Goal: Information Seeking & Learning: Learn about a topic

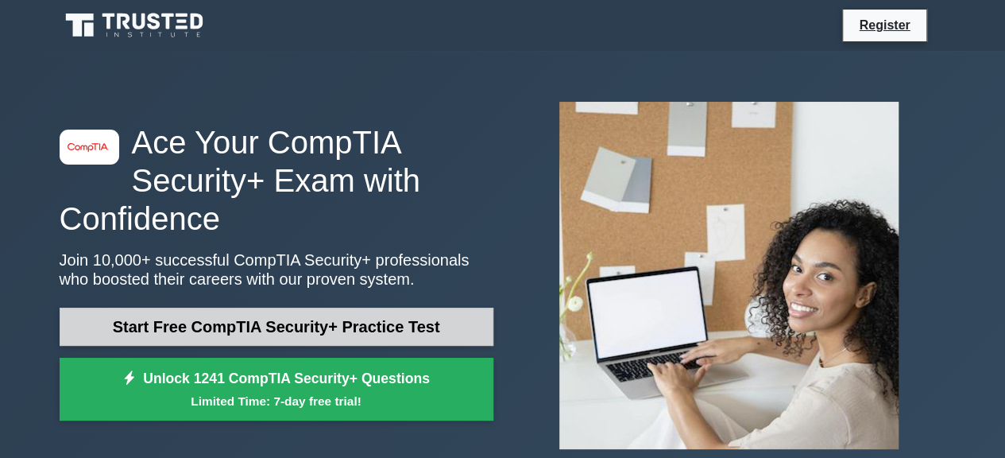
click at [294, 336] on link "Start Free CompTIA Security+ Practice Test" at bounding box center [277, 326] width 434 height 38
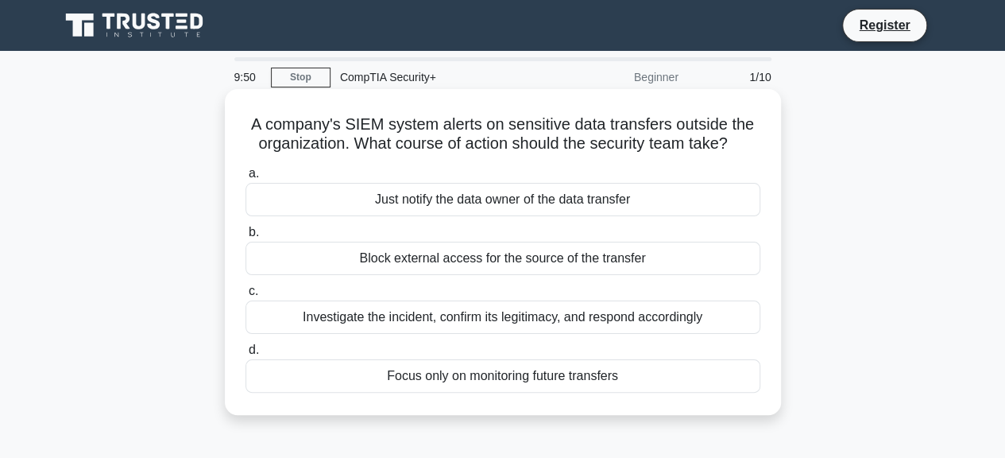
click at [443, 264] on div "Block external access for the source of the transfer" at bounding box center [502, 257] width 515 height 33
click at [245, 238] on input "b. Block external access for the source of the transfer" at bounding box center [245, 232] width 0 height 10
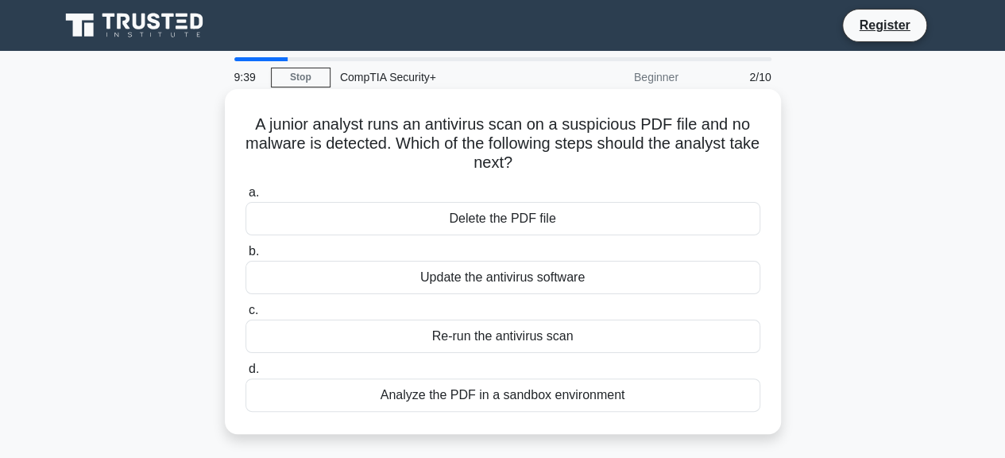
click at [551, 393] on div "Analyze the PDF in a sandbox environment" at bounding box center [502, 394] width 515 height 33
click at [245, 374] on input "d. Analyze the PDF in a sandbox environment" at bounding box center [245, 369] width 0 height 10
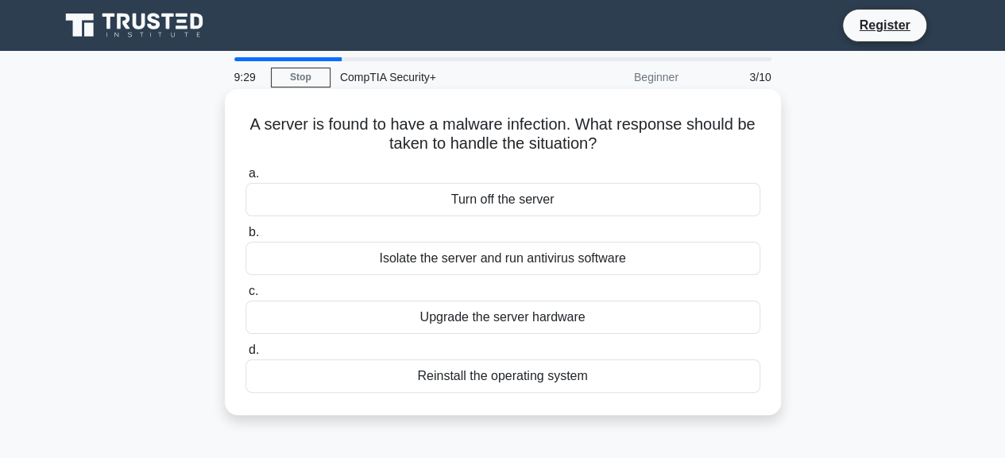
click at [516, 262] on div "Isolate the server and run antivirus software" at bounding box center [502, 257] width 515 height 33
click at [245, 238] on input "b. Isolate the server and run antivirus software" at bounding box center [245, 232] width 0 height 10
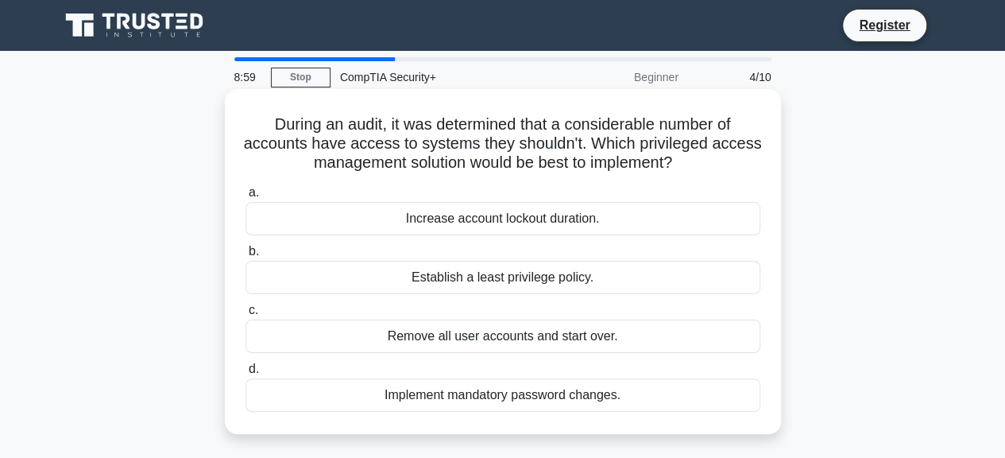
click at [556, 280] on div "Establish a least privilege policy." at bounding box center [502, 277] width 515 height 33
click at [245, 257] on input "b. Establish a least privilege policy." at bounding box center [245, 251] width 0 height 10
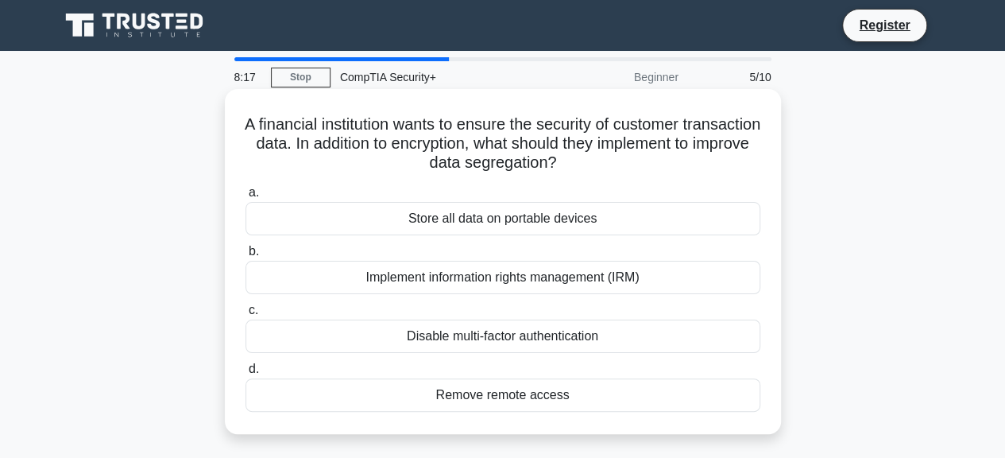
click at [580, 279] on div "Implement information rights management (IRM)" at bounding box center [502, 277] width 515 height 33
click at [245, 257] on input "b. Implement information rights management (IRM)" at bounding box center [245, 251] width 0 height 10
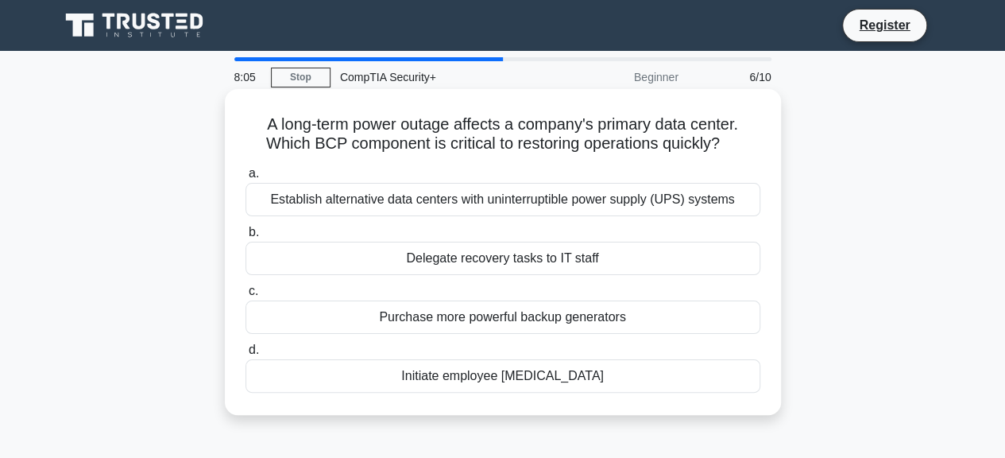
click at [640, 205] on div "Establish alternative data centers with uninterruptible power supply (UPS) syst…" at bounding box center [502, 199] width 515 height 33
click at [245, 179] on input "a. Establish alternative data centers with uninterruptible power supply (UPS) s…" at bounding box center [245, 173] width 0 height 10
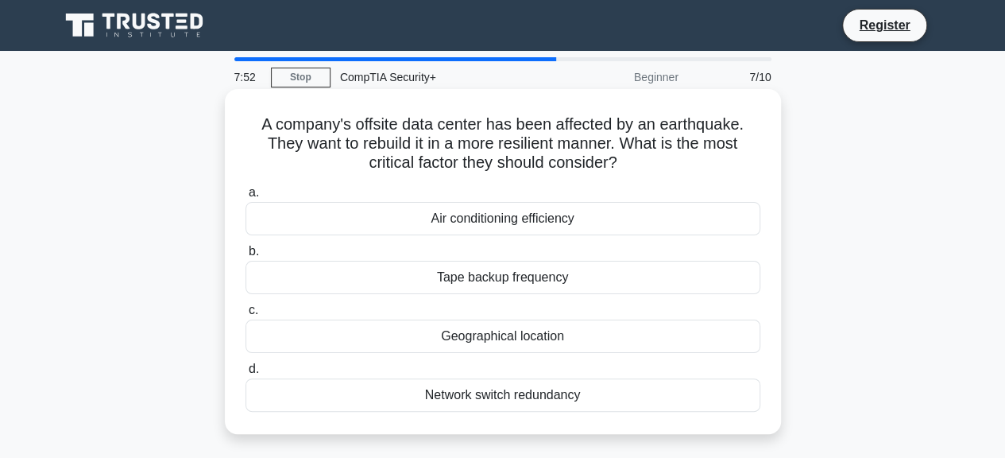
click at [568, 398] on div "Network switch redundancy" at bounding box center [502, 394] width 515 height 33
click at [245, 374] on input "d. Network switch redundancy" at bounding box center [245, 369] width 0 height 10
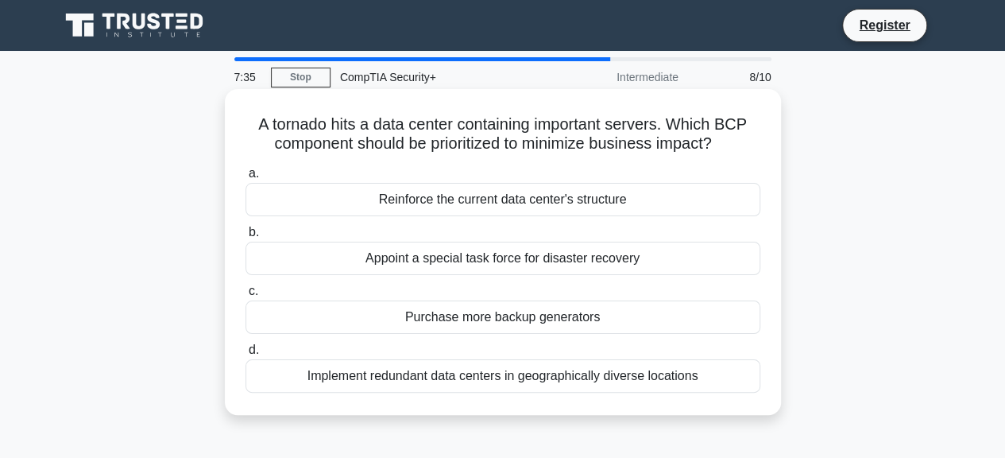
click at [553, 199] on div "Reinforce the current data center's structure" at bounding box center [502, 199] width 515 height 33
click at [245, 179] on input "a. Reinforce the current data center's structure" at bounding box center [245, 173] width 0 height 10
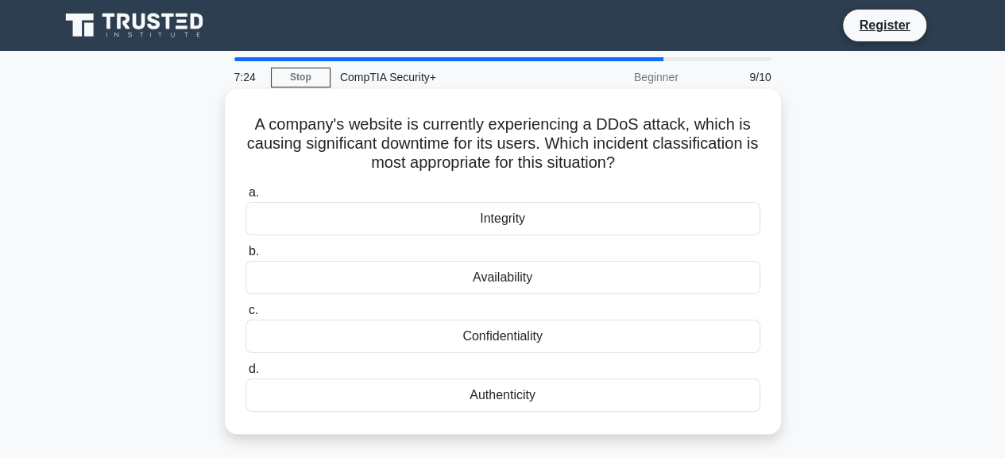
click at [531, 276] on div "Availability" at bounding box center [502, 277] width 515 height 33
click at [245, 257] on input "b. Availability" at bounding box center [245, 251] width 0 height 10
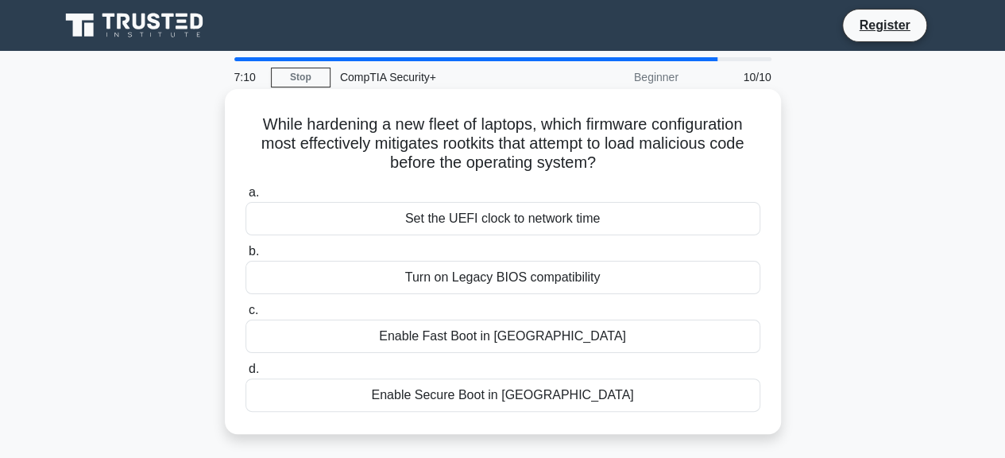
click at [488, 385] on div "Enable Secure Boot in UEFI" at bounding box center [502, 394] width 515 height 33
click at [245, 374] on input "d. Enable Secure Boot in UEFI" at bounding box center [245, 369] width 0 height 10
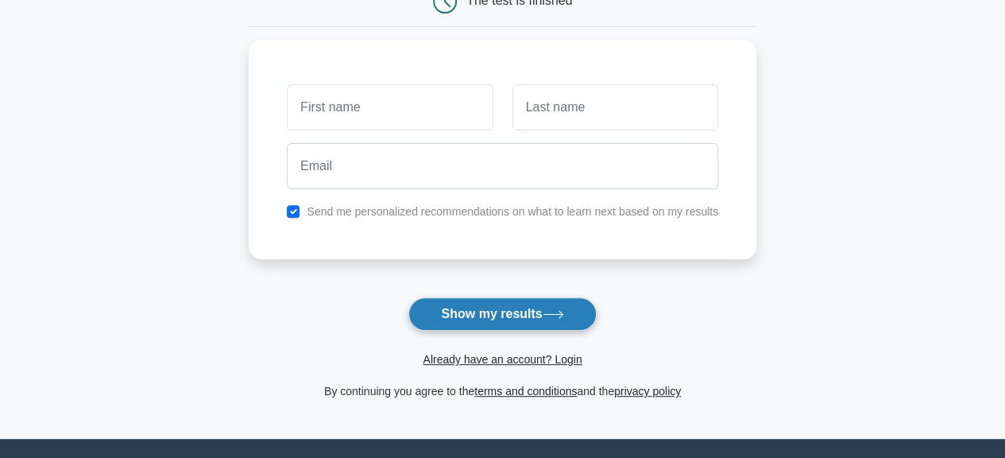
scroll to position [165, 0]
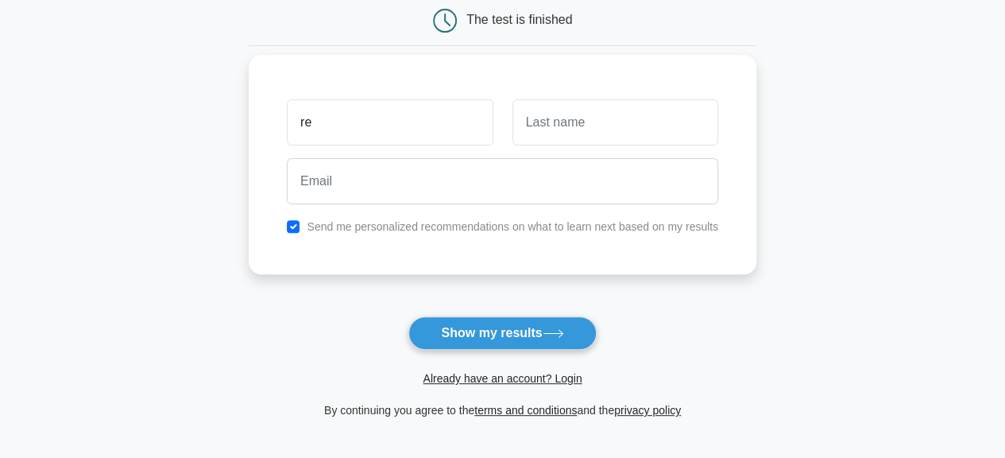
type input "re"
click at [566, 134] on input "text" at bounding box center [615, 122] width 206 height 46
type input "asd"
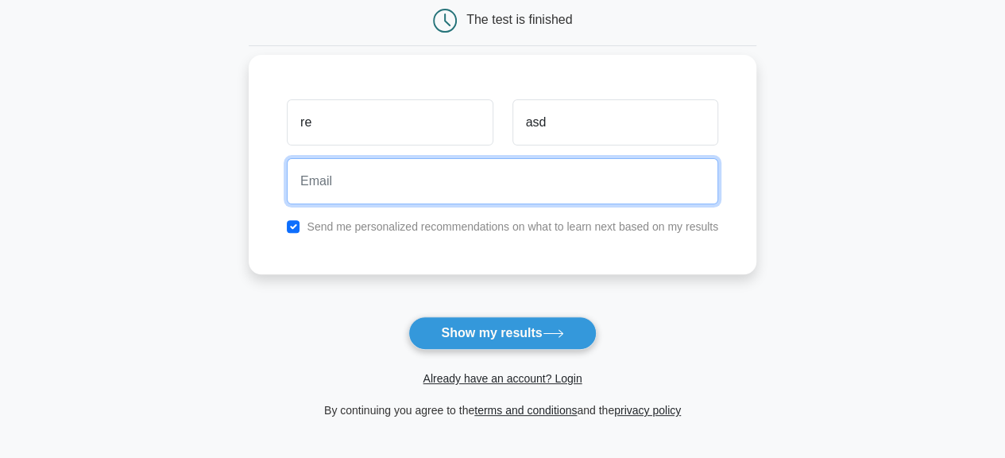
click at [485, 190] on input "email" at bounding box center [502, 181] width 431 height 46
type input ".com"
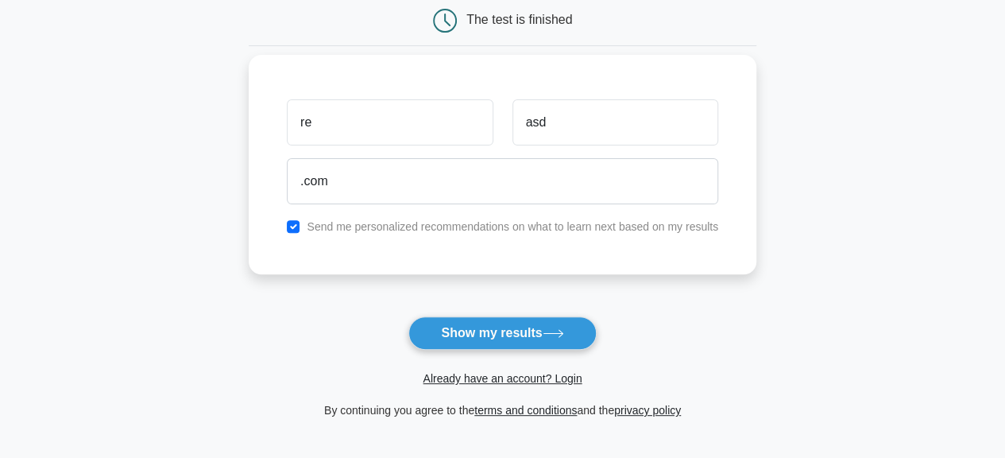
click at [522, 223] on label "Send me personalized recommendations on what to learn next based on my results" at bounding box center [512, 226] width 411 height 13
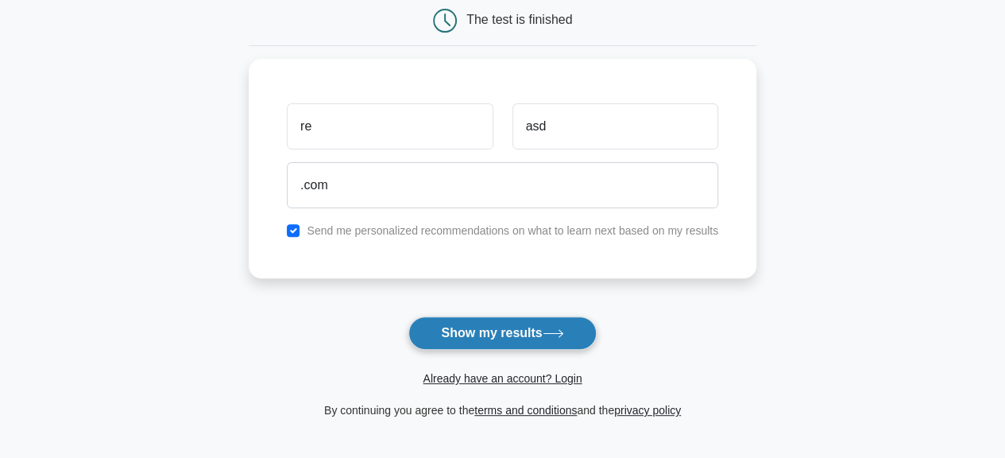
click at [481, 326] on button "Show my results" at bounding box center [501, 332] width 187 height 33
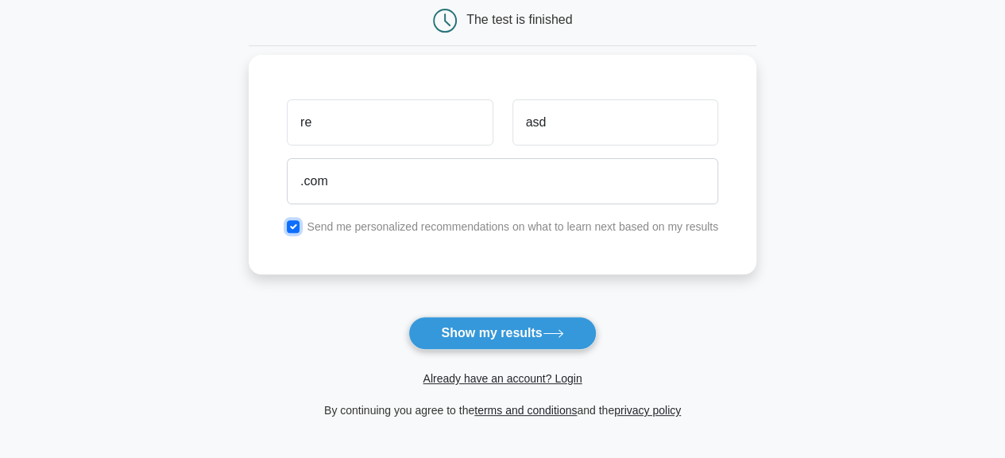
click at [288, 230] on input "checkbox" at bounding box center [293, 226] width 13 height 13
checkbox input "false"
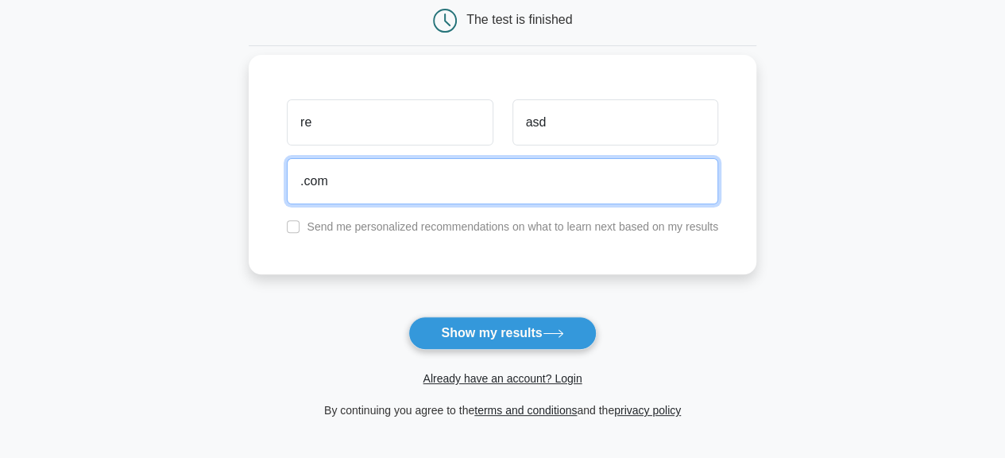
click at [302, 180] on input ".com" at bounding box center [502, 181] width 431 height 46
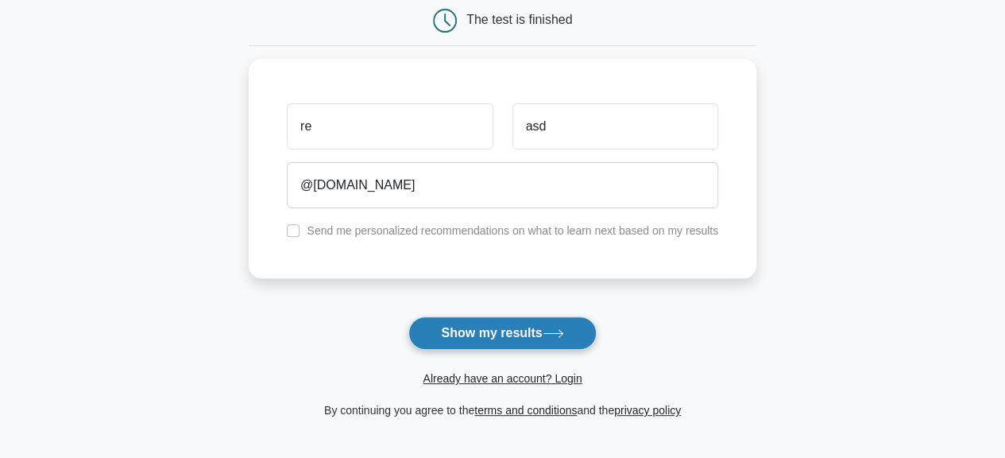
click at [507, 327] on button "Show my results" at bounding box center [501, 332] width 187 height 33
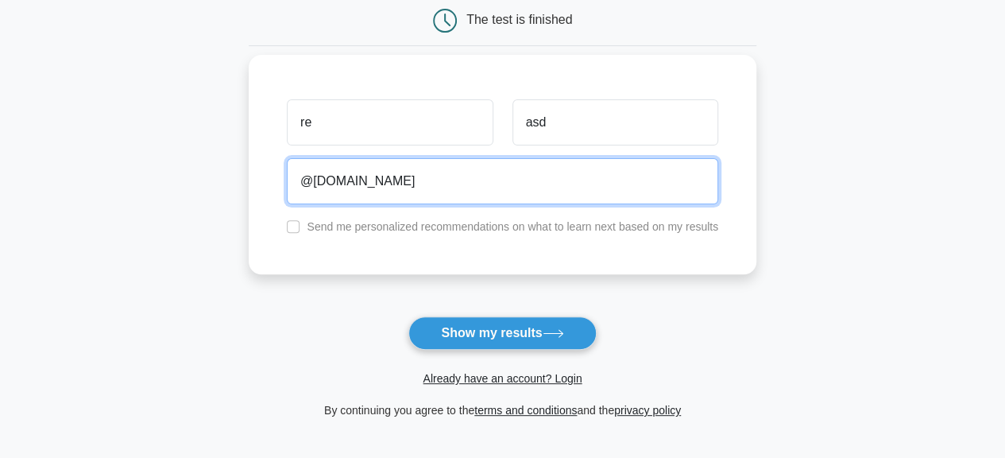
click at [297, 176] on input "@gmail.com" at bounding box center [502, 181] width 431 height 46
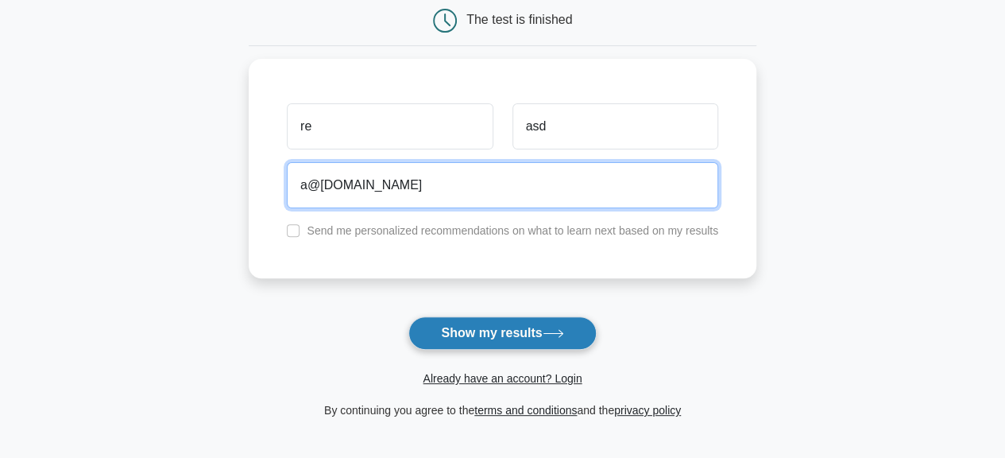
type input "a@[DOMAIN_NAME]"
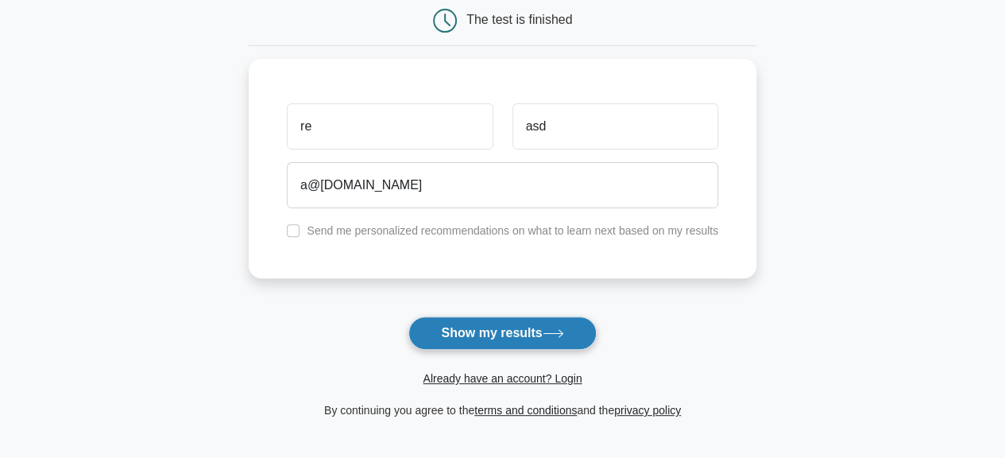
click at [474, 320] on button "Show my results" at bounding box center [501, 332] width 187 height 33
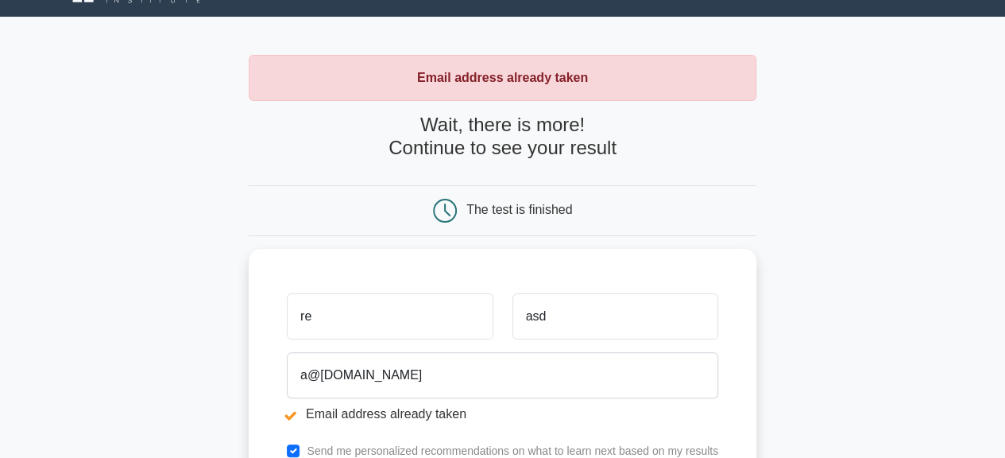
scroll to position [36, 0]
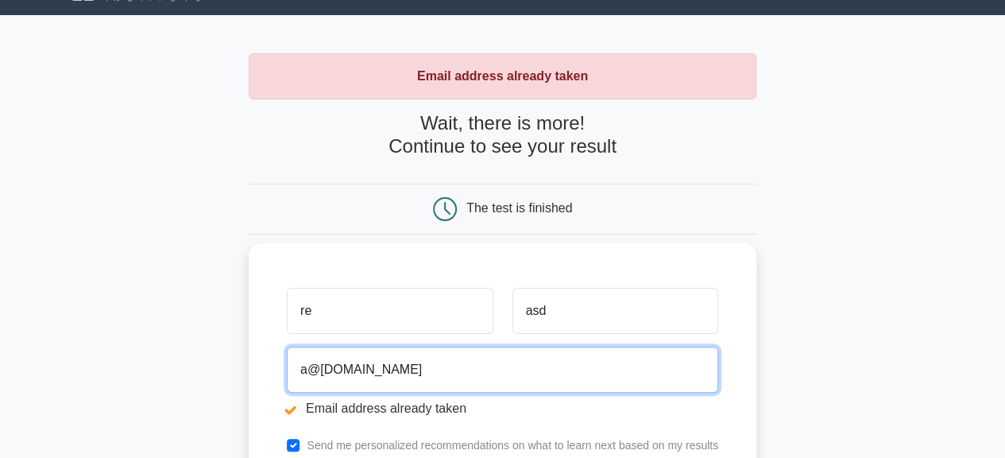
click at [305, 369] on input "a@[DOMAIN_NAME]" at bounding box center [502, 369] width 431 height 46
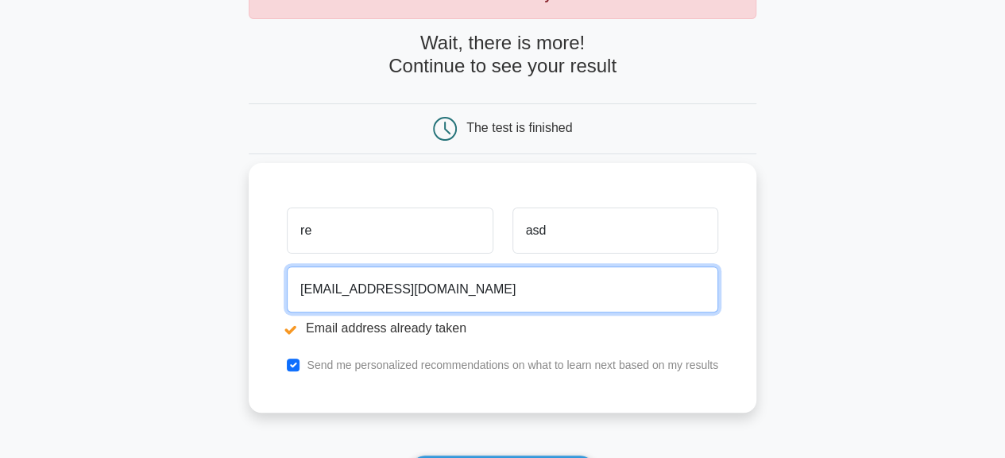
scroll to position [164, 0]
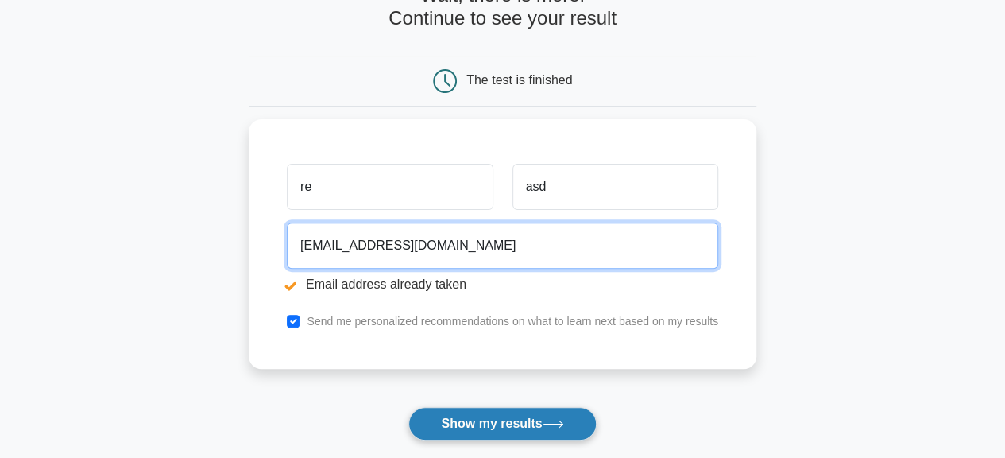
type input "[EMAIL_ADDRESS][DOMAIN_NAME]"
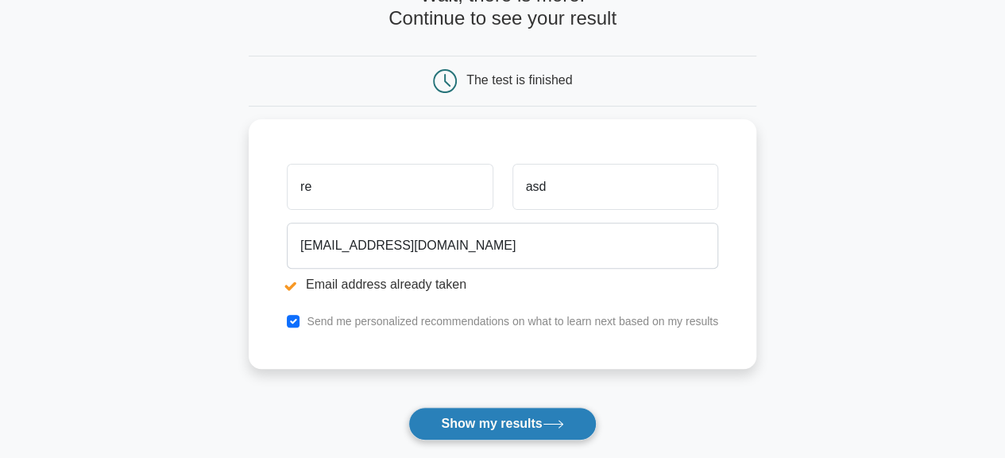
click at [505, 411] on button "Show my results" at bounding box center [501, 423] width 187 height 33
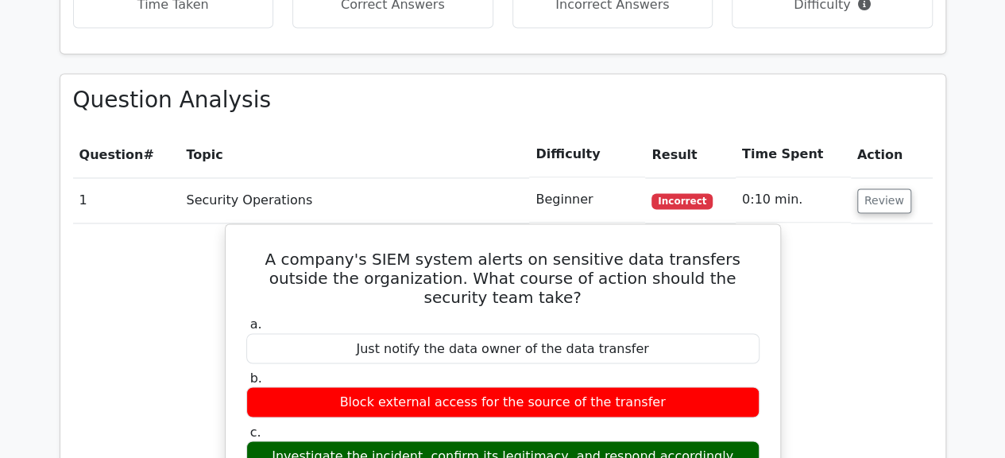
scroll to position [1165, 0]
